Goal: Task Accomplishment & Management: Manage account settings

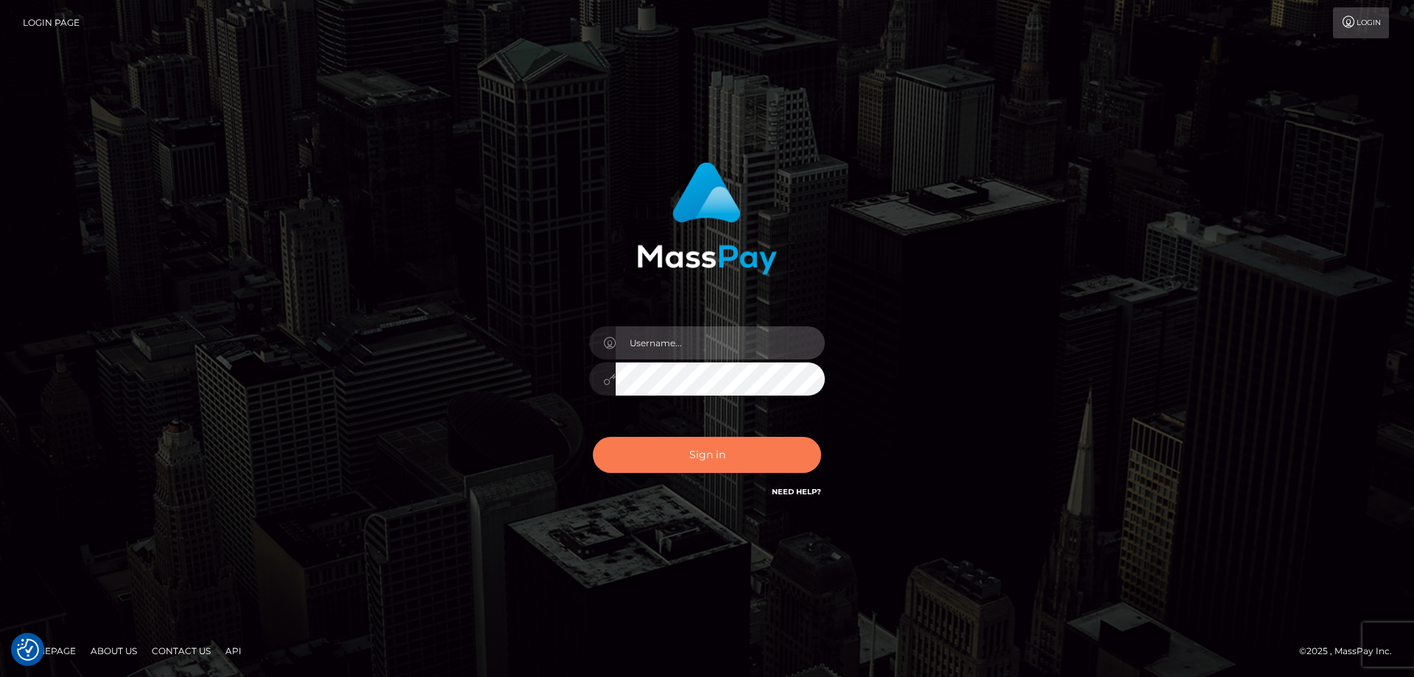
type input "tinekeb"
click at [700, 457] on button "Sign in" at bounding box center [707, 455] width 228 height 36
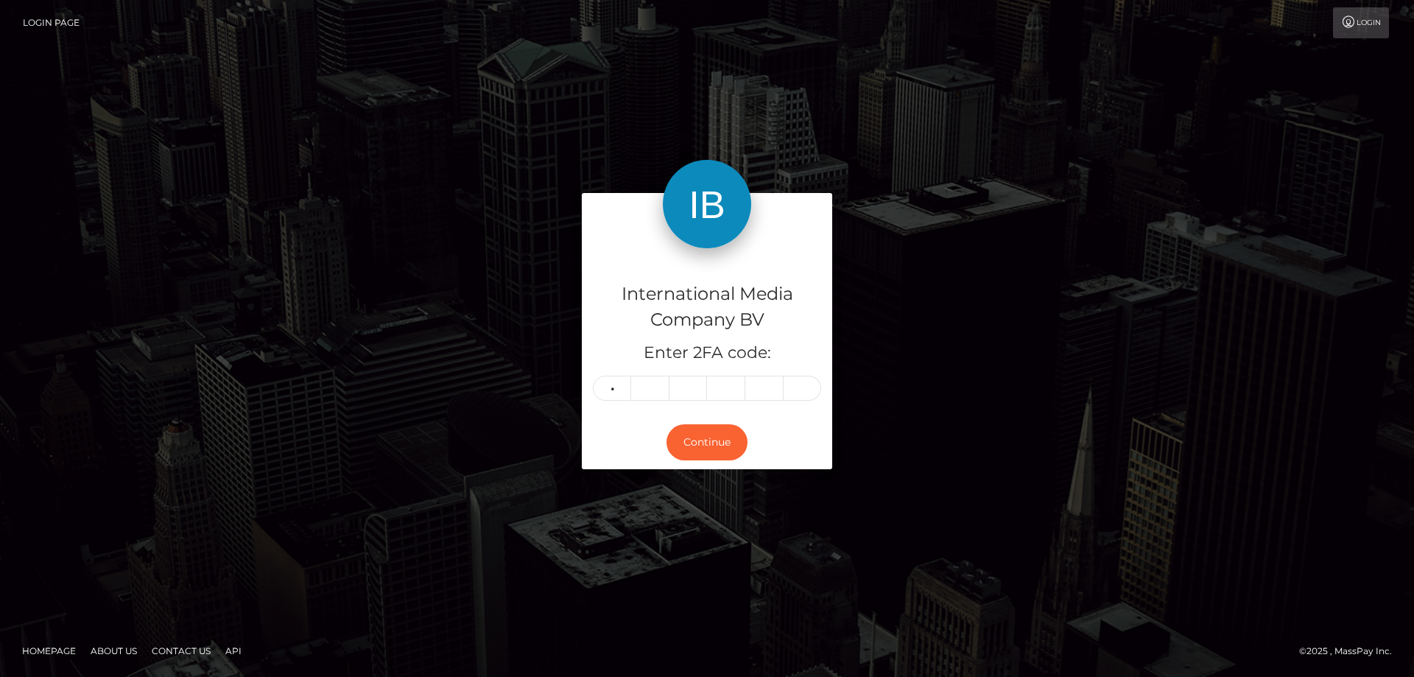
type input "3"
type input "7"
type input "8"
type input "7"
type input "9"
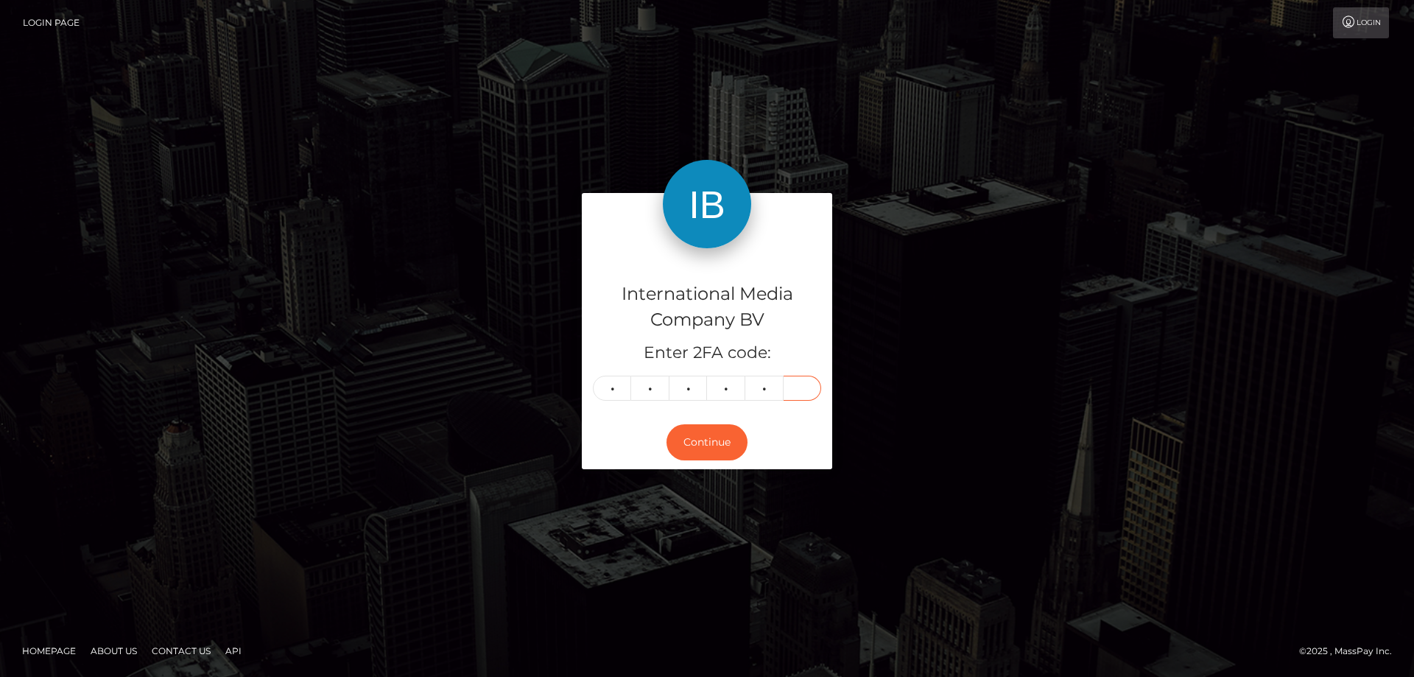
type input "9"
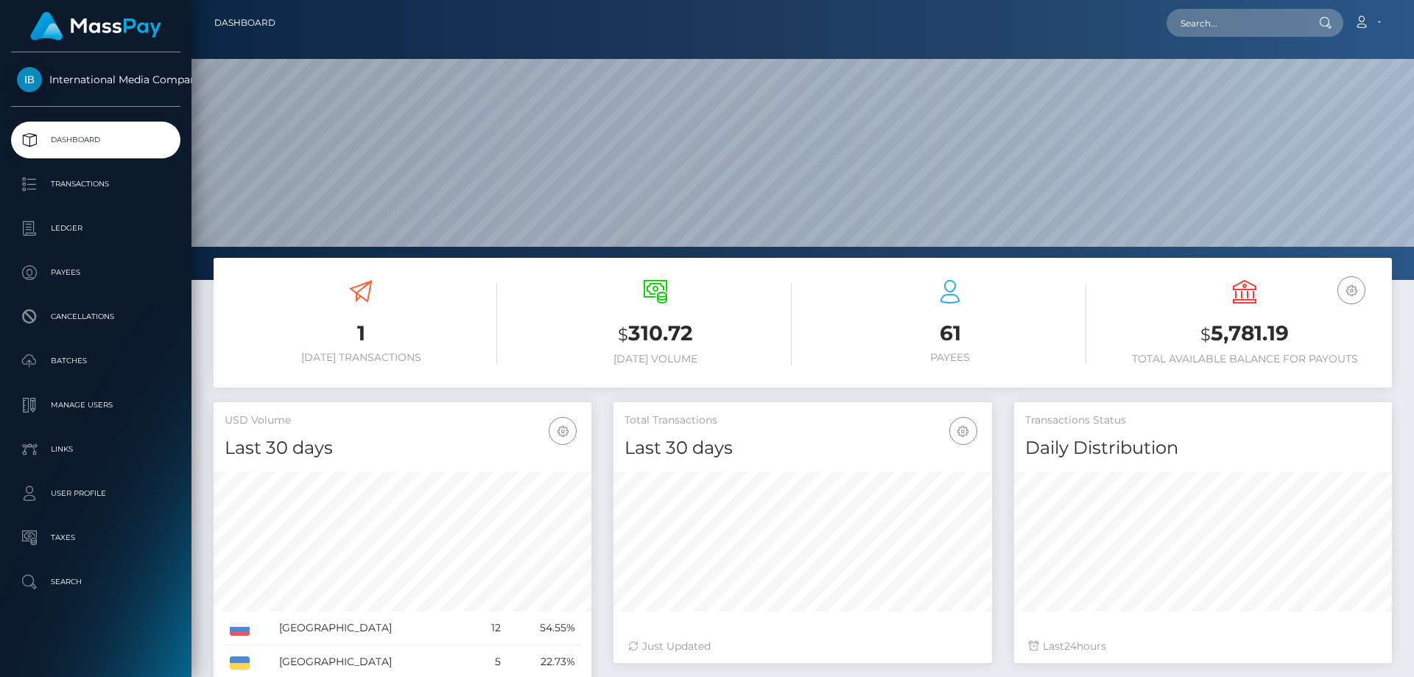
scroll to position [261, 378]
click at [99, 180] on p "Transactions" at bounding box center [96, 184] width 158 height 22
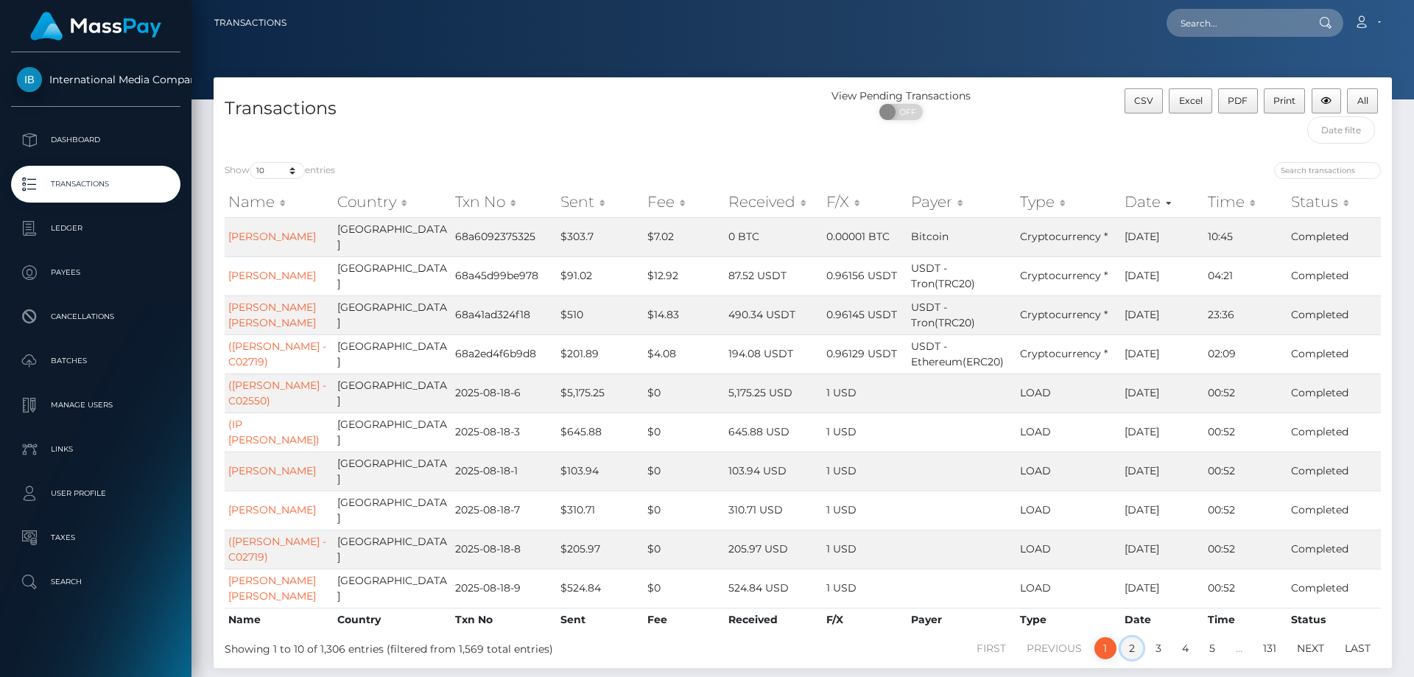
click at [1130, 659] on link "2" at bounding box center [1132, 648] width 22 height 22
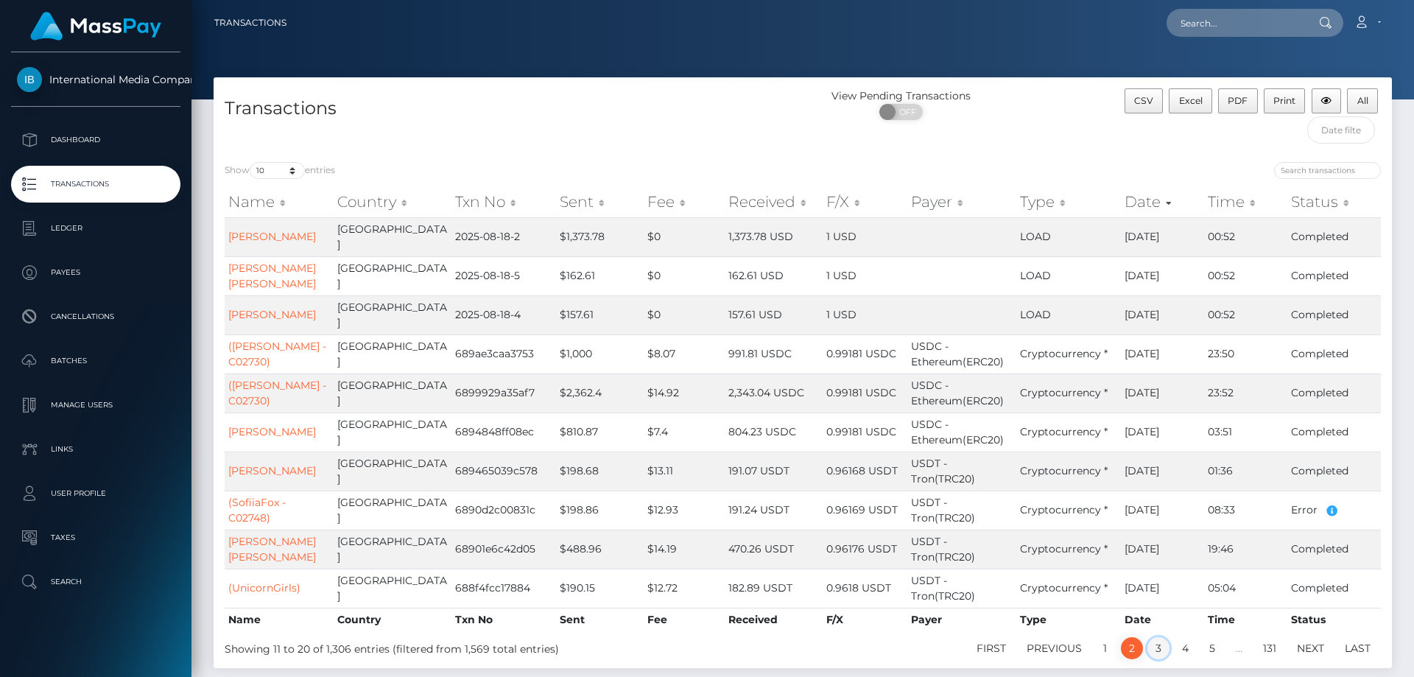
click at [1159, 644] on link "3" at bounding box center [1158, 648] width 22 height 22
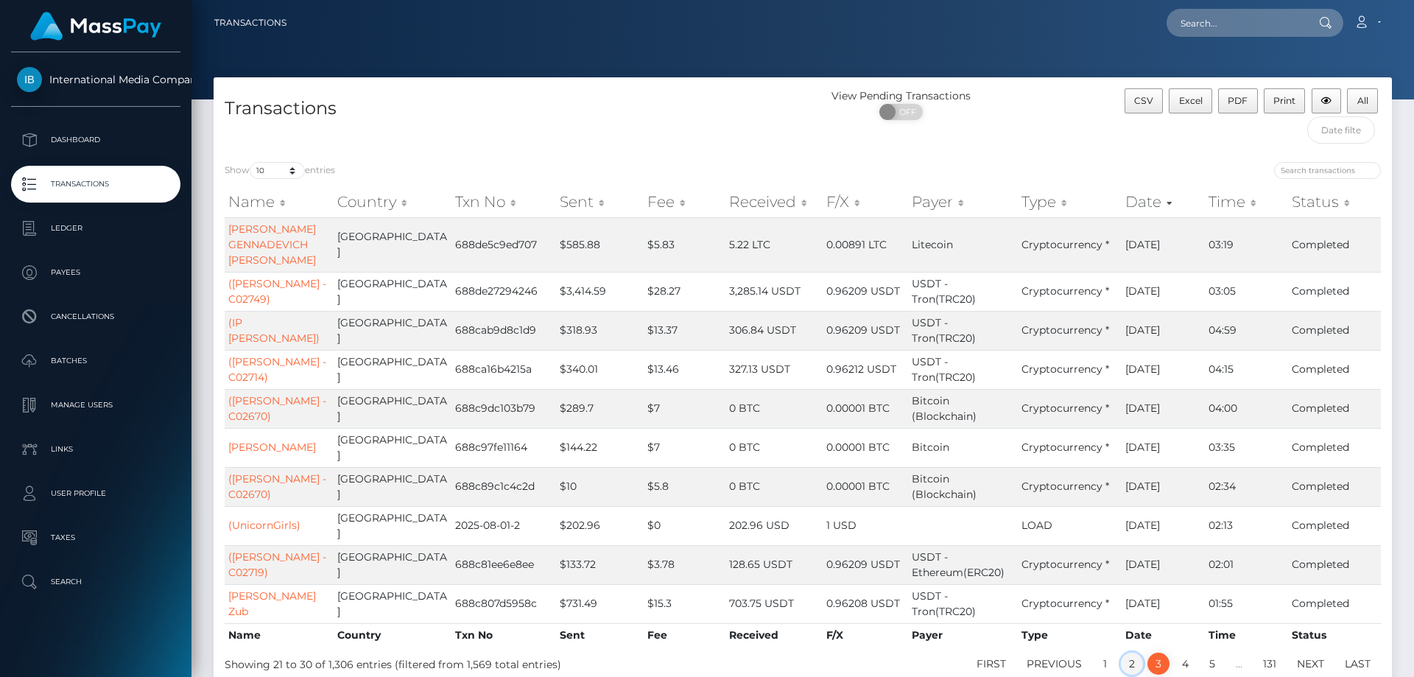
click at [1131, 661] on link "2" at bounding box center [1132, 663] width 22 height 22
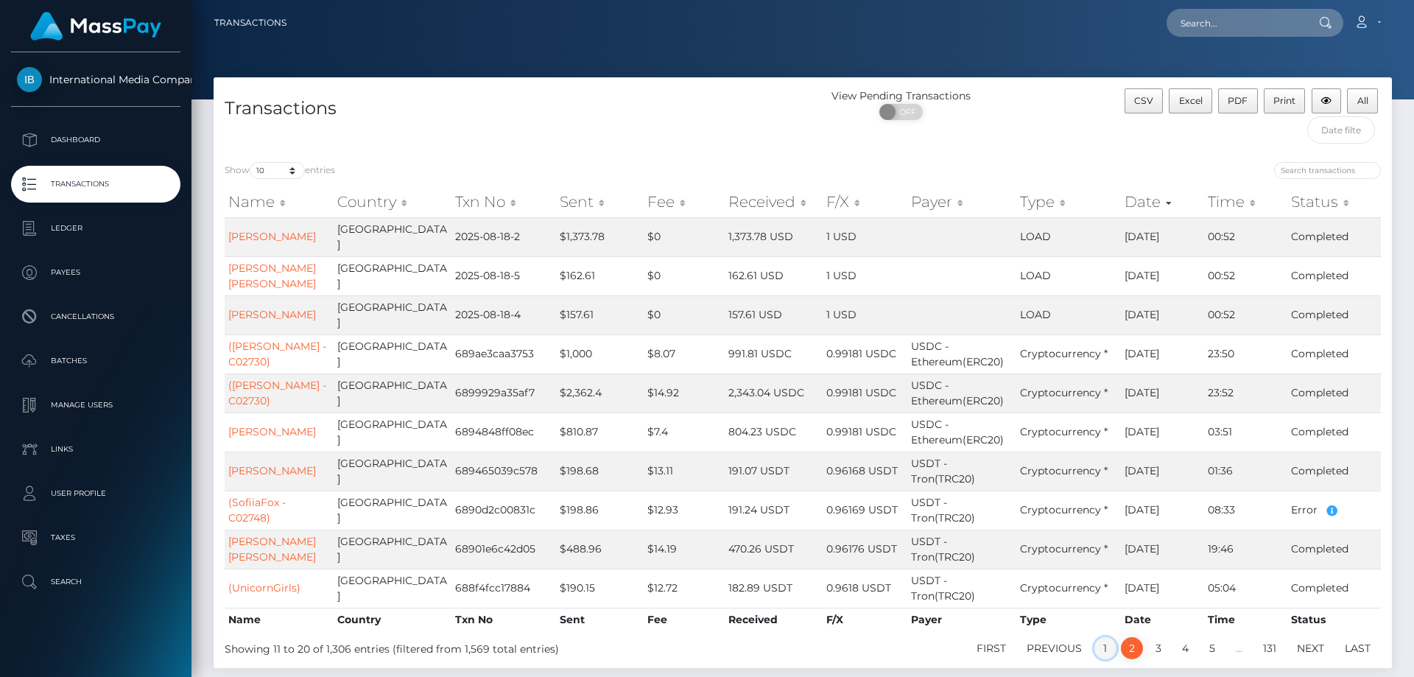
click at [1104, 646] on link "1" at bounding box center [1105, 648] width 22 height 22
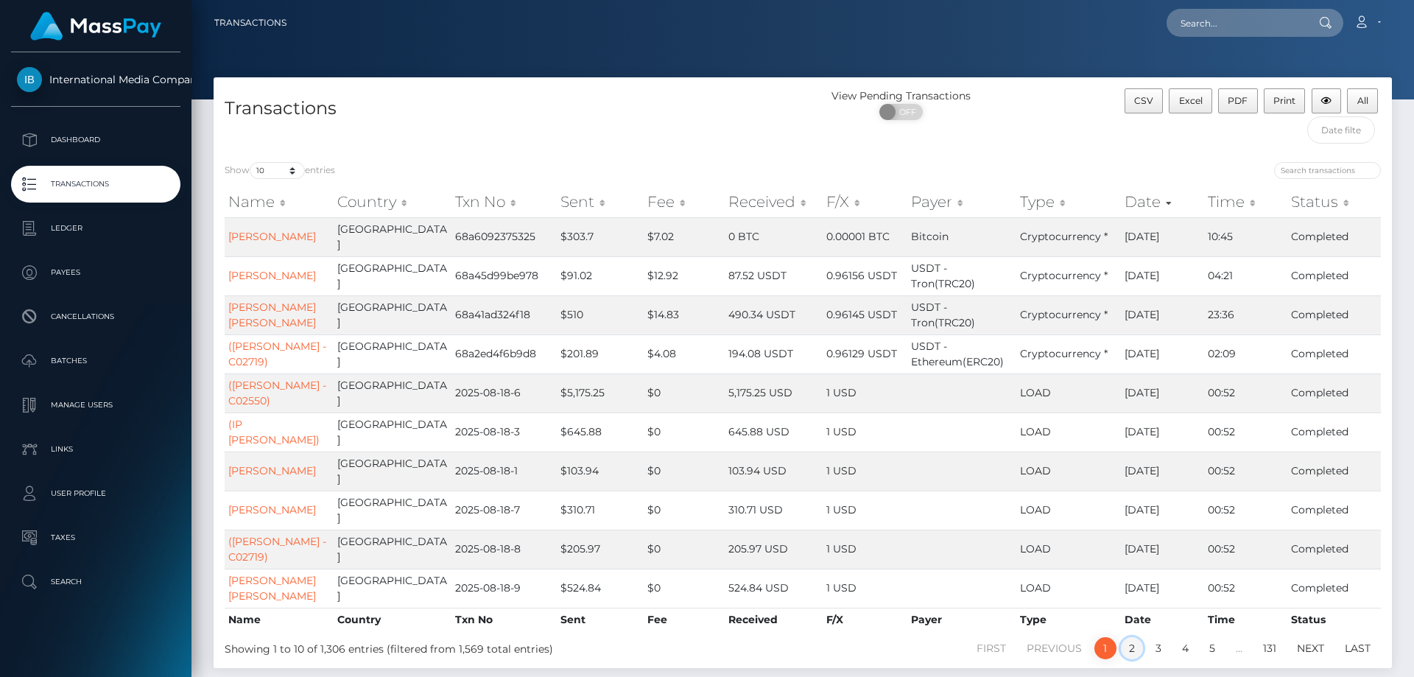
click at [1131, 659] on link "2" at bounding box center [1132, 648] width 22 height 22
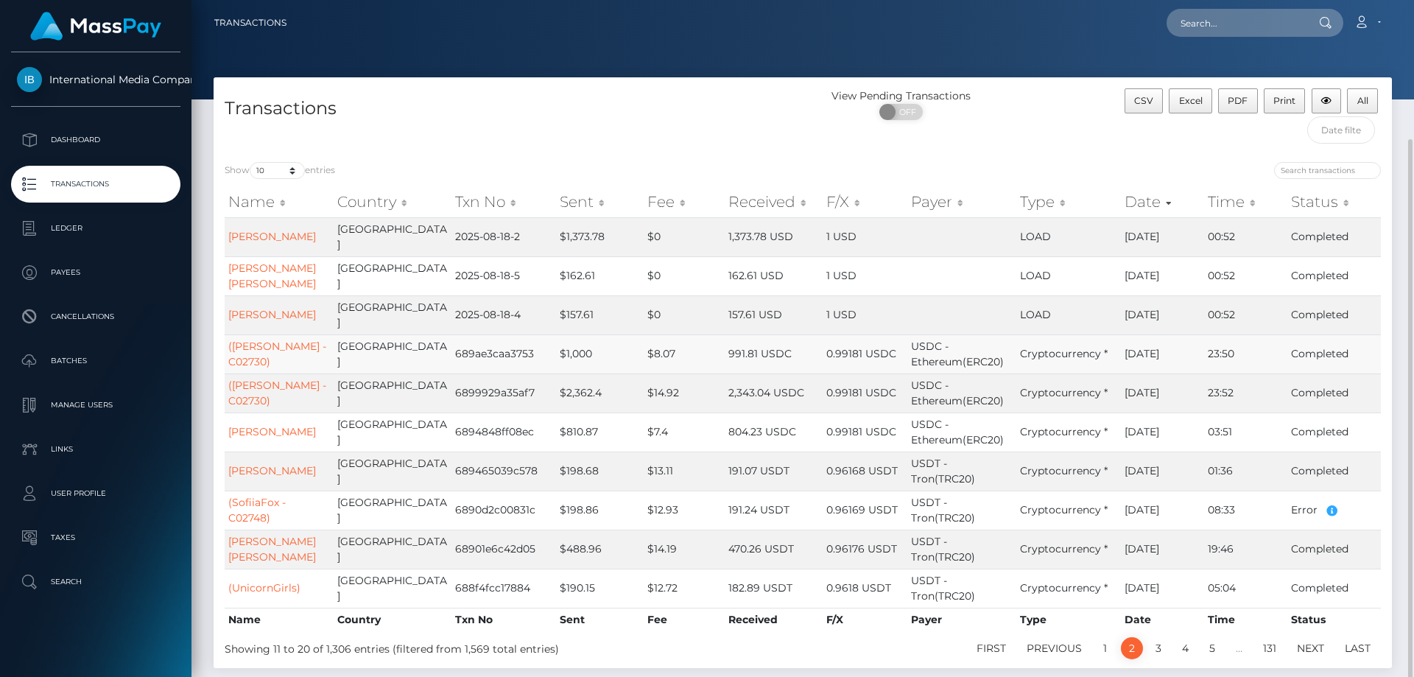
scroll to position [74, 0]
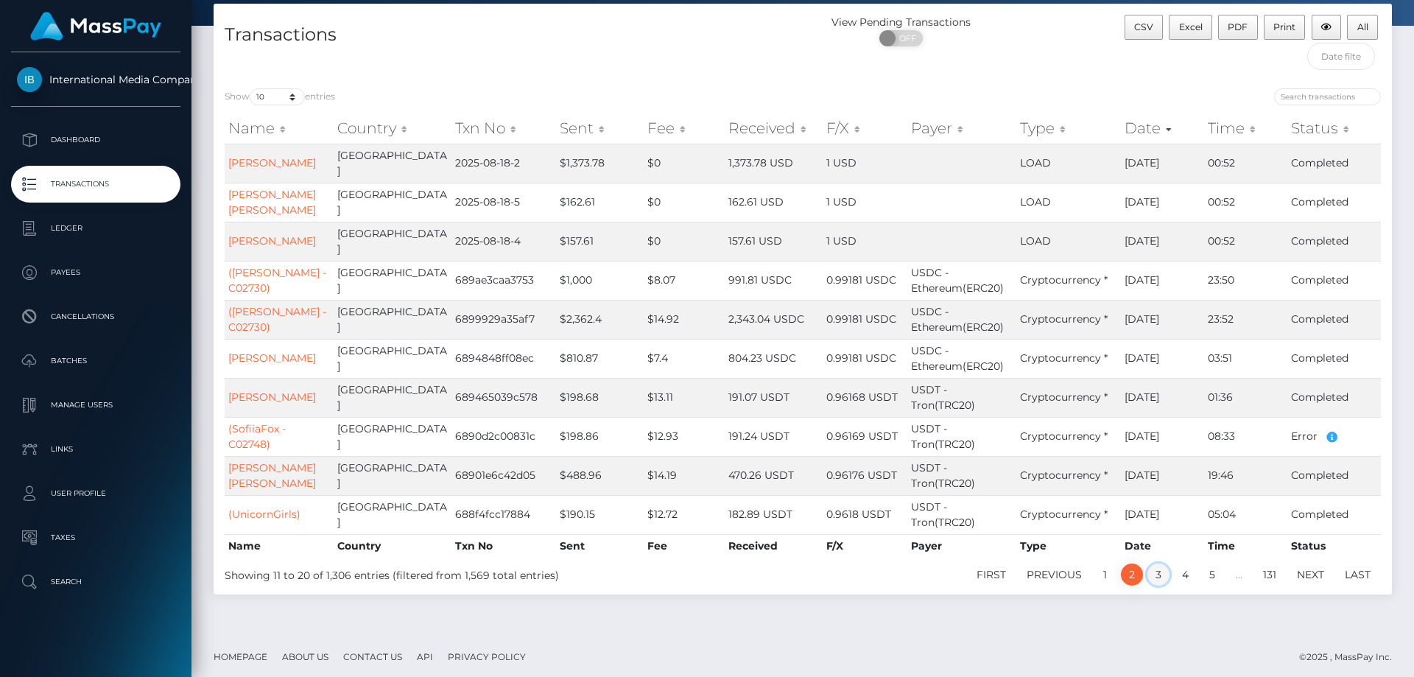
click at [1158, 573] on link "3" at bounding box center [1158, 574] width 22 height 22
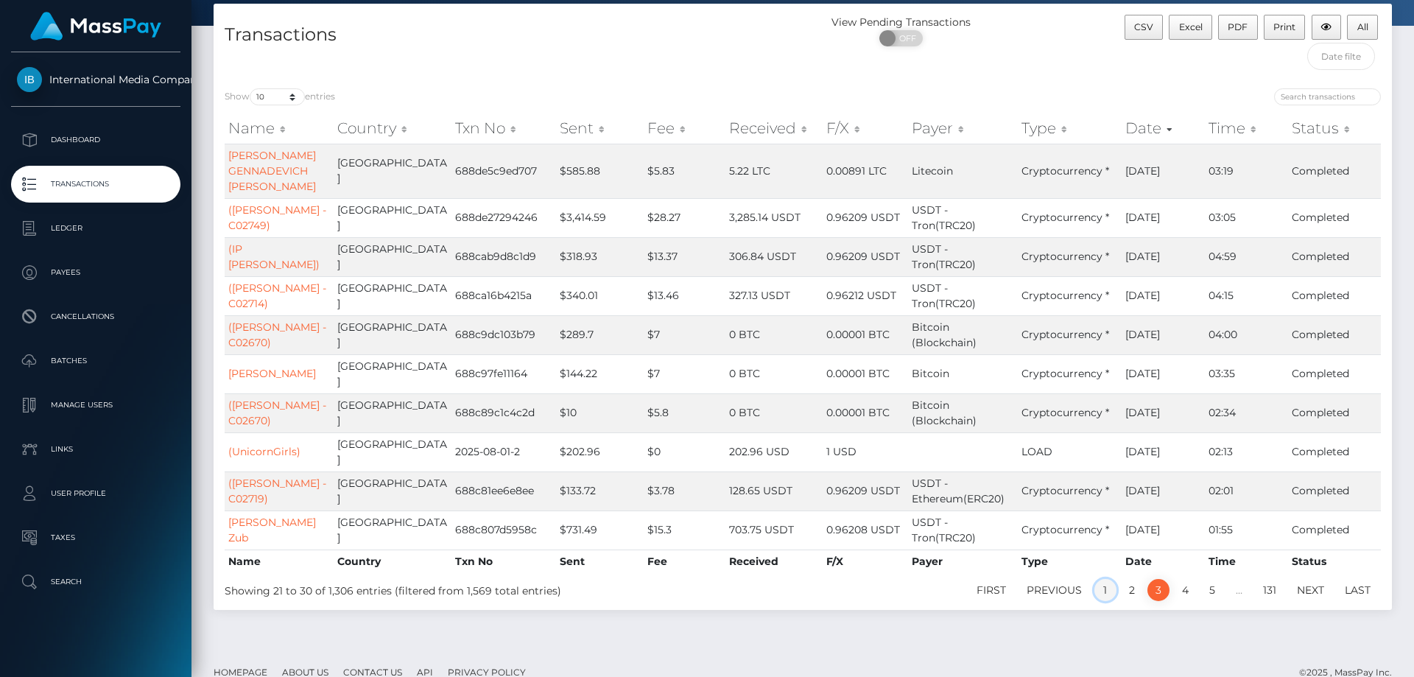
click at [1105, 588] on link "1" at bounding box center [1105, 590] width 22 height 22
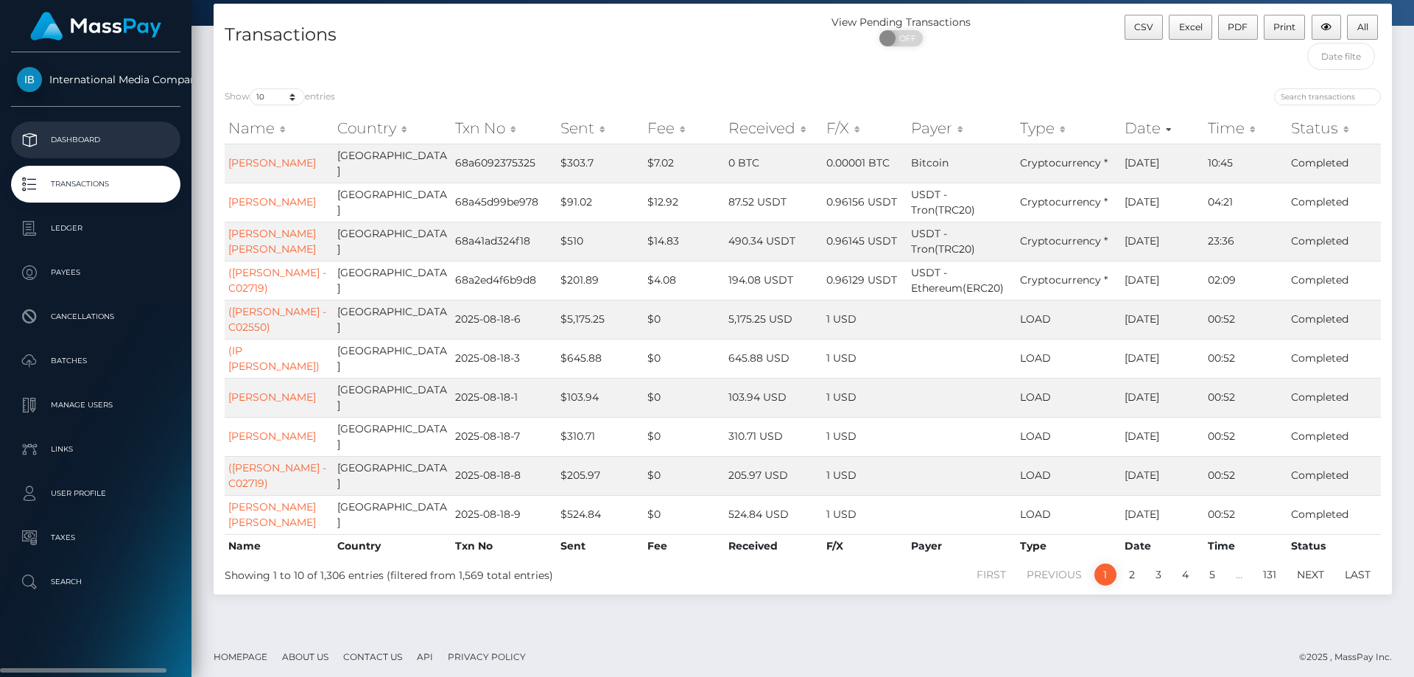
click at [71, 140] on p "Dashboard" at bounding box center [96, 140] width 158 height 22
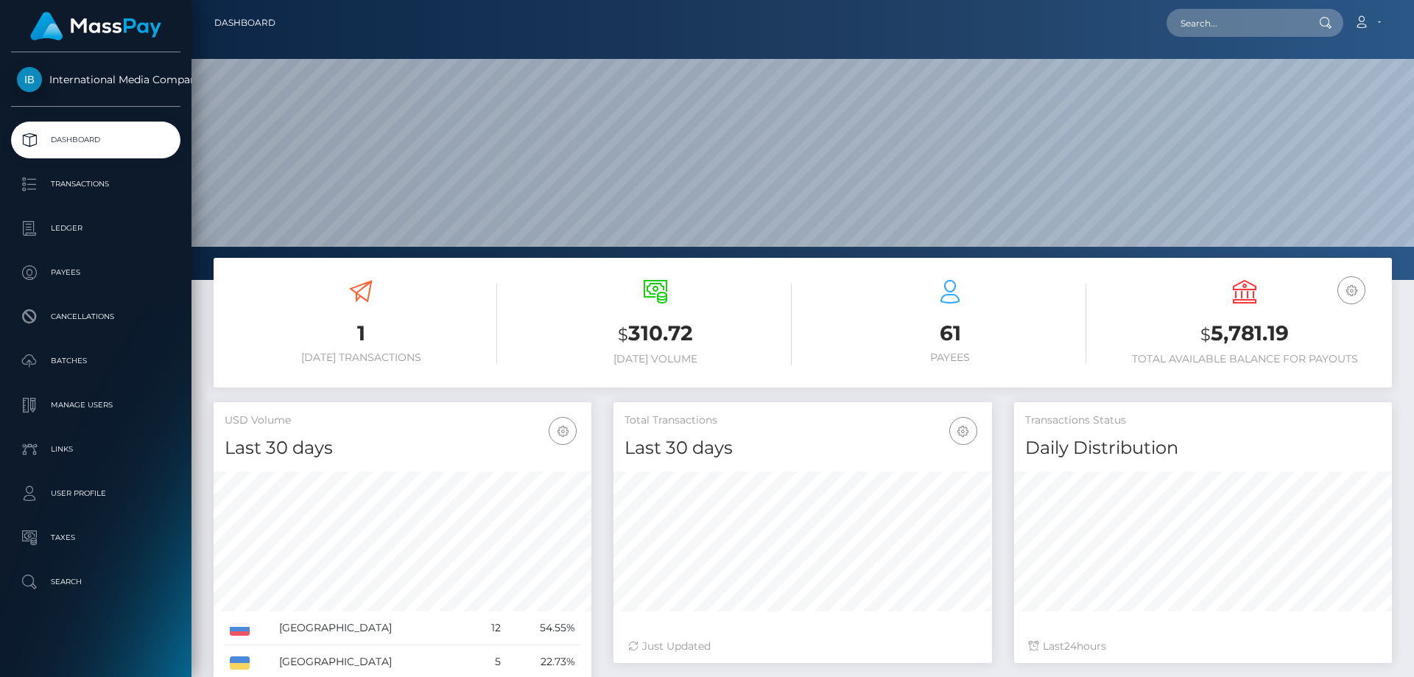
scroll to position [261, 378]
click at [1371, 23] on link "Account" at bounding box center [1366, 22] width 43 height 31
click at [1297, 96] on link "Logout" at bounding box center [1332, 94] width 118 height 27
